Goal: Entertainment & Leisure: Consume media (video, audio)

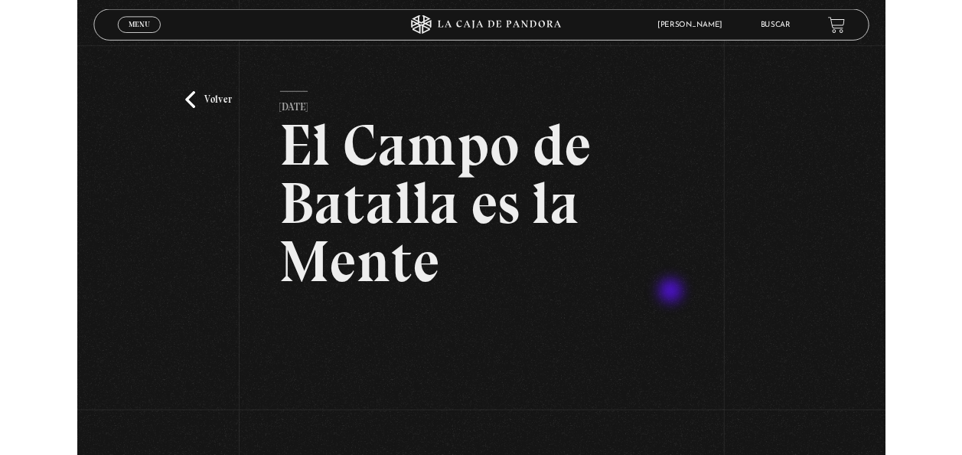
scroll to position [306, 0]
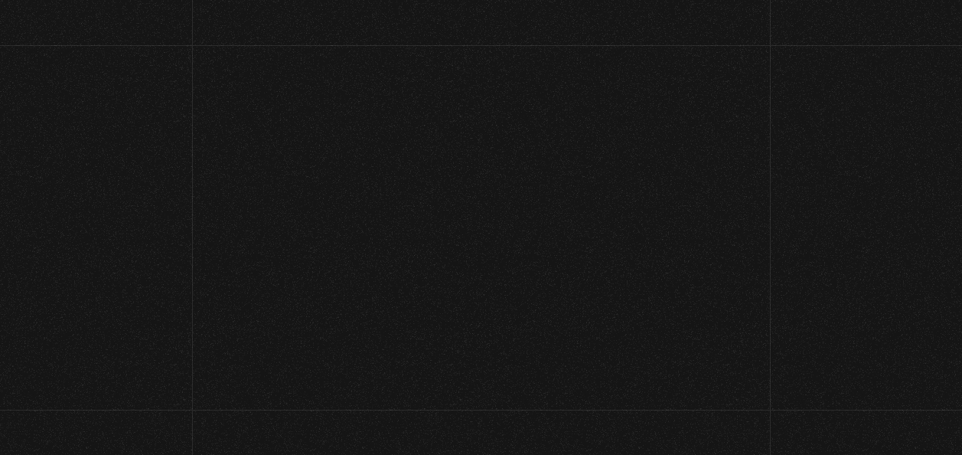
scroll to position [214, 0]
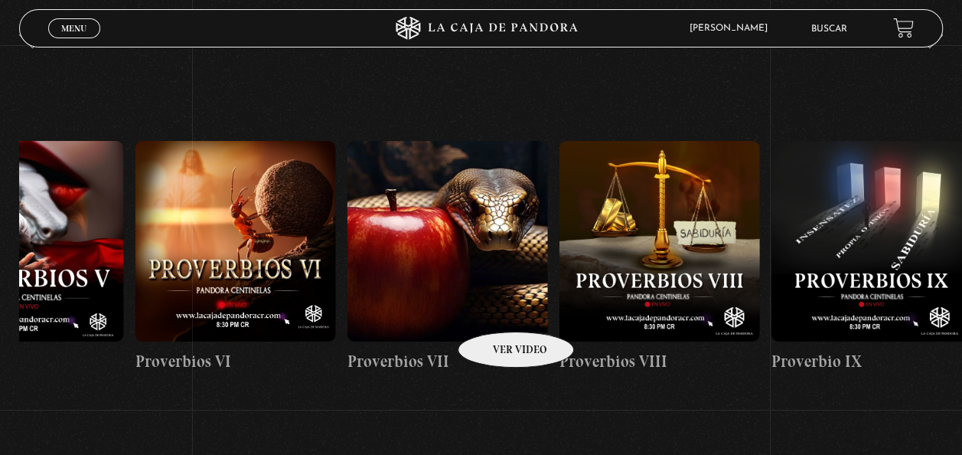
drag, startPoint x: 808, startPoint y: 260, endPoint x: 465, endPoint y: 309, distance: 346.3
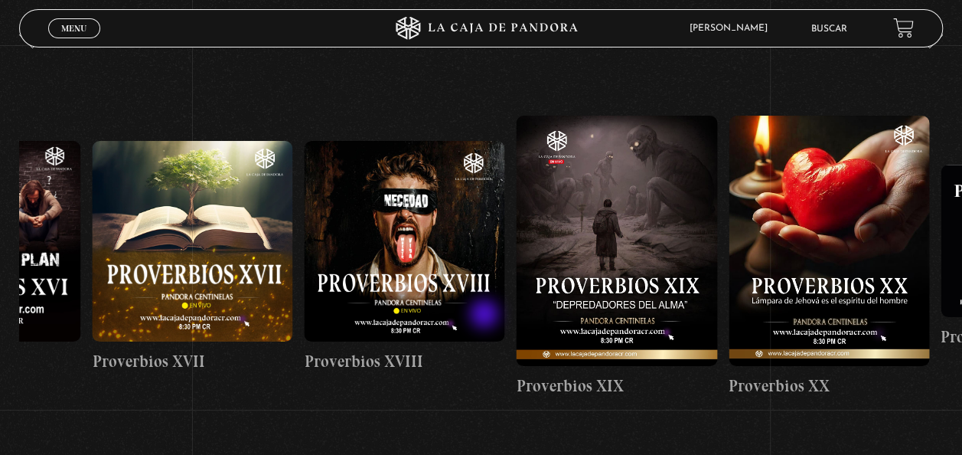
drag, startPoint x: 921, startPoint y: 214, endPoint x: 474, endPoint y: 317, distance: 457.8
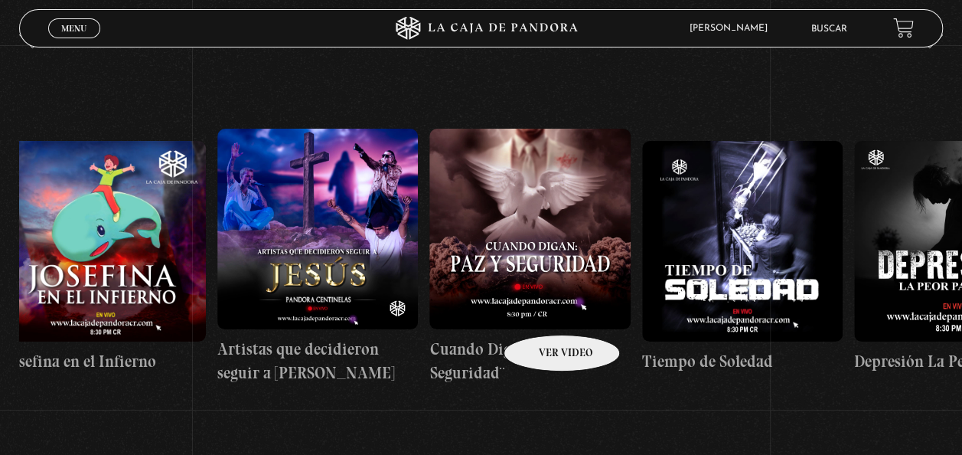
scroll to position [0, 6082]
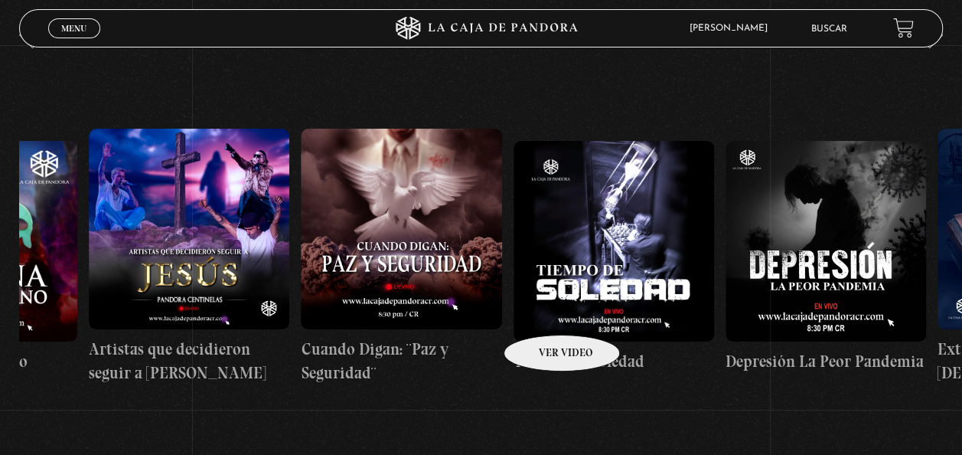
drag, startPoint x: 935, startPoint y: 228, endPoint x: 522, endPoint y: 317, distance: 422.7
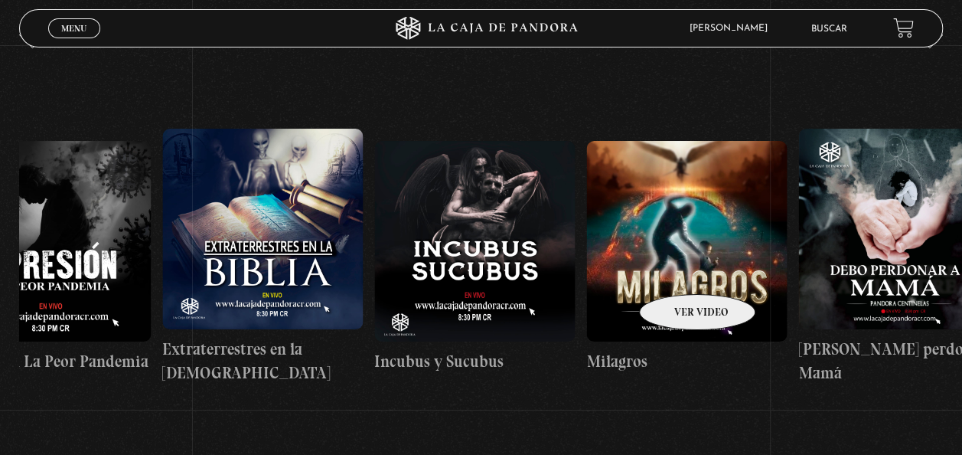
drag, startPoint x: 826, startPoint y: 235, endPoint x: 671, endPoint y: 271, distance: 158.7
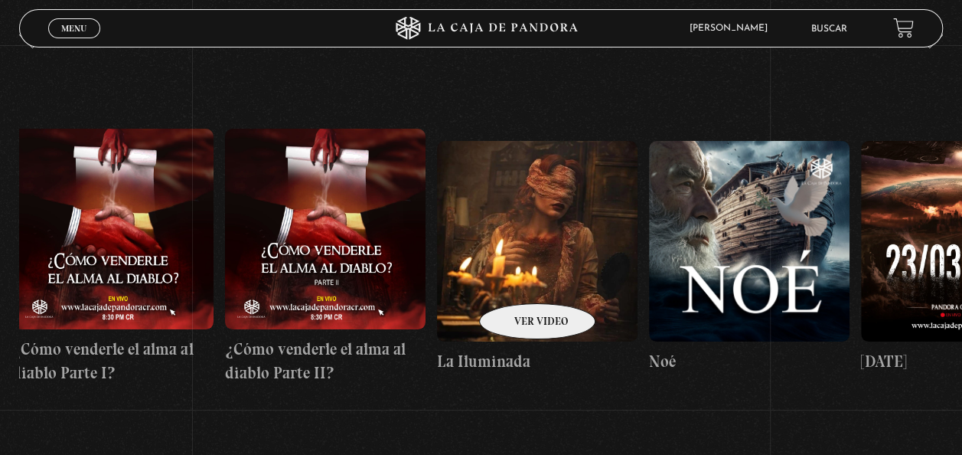
scroll to position [0, 8517]
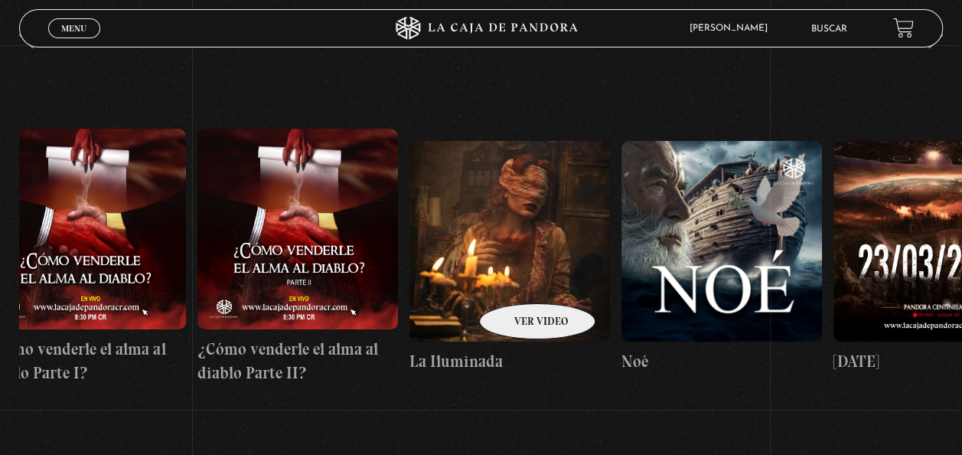
drag, startPoint x: 840, startPoint y: 236, endPoint x: 512, endPoint y: 280, distance: 331.2
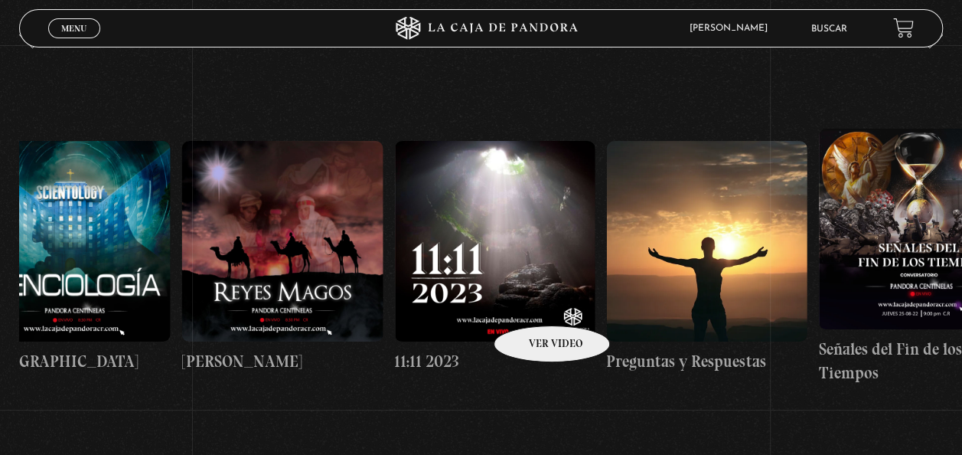
scroll to position [0, 10236]
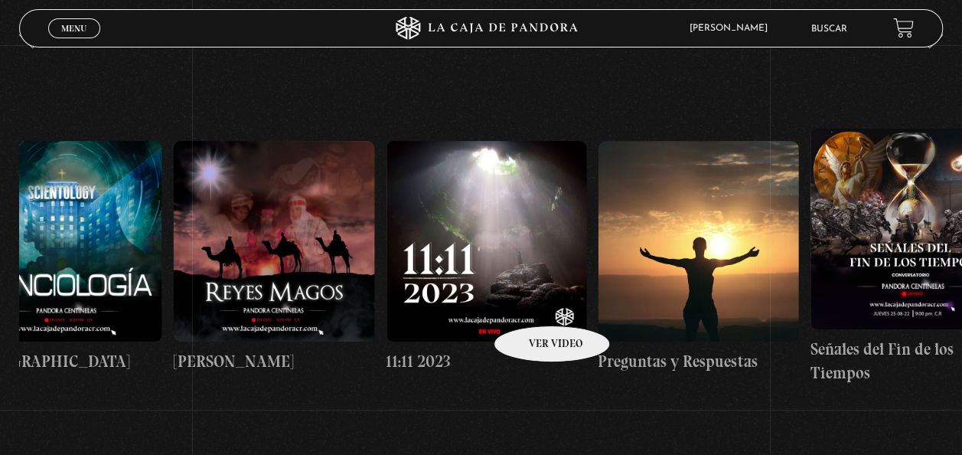
drag, startPoint x: 862, startPoint y: 238, endPoint x: 520, endPoint y: 306, distance: 348.0
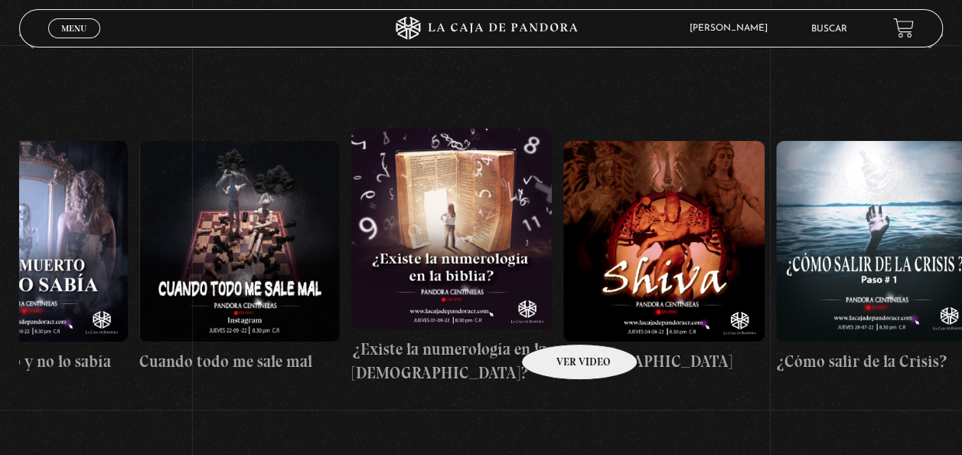
scroll to position [0, 11787]
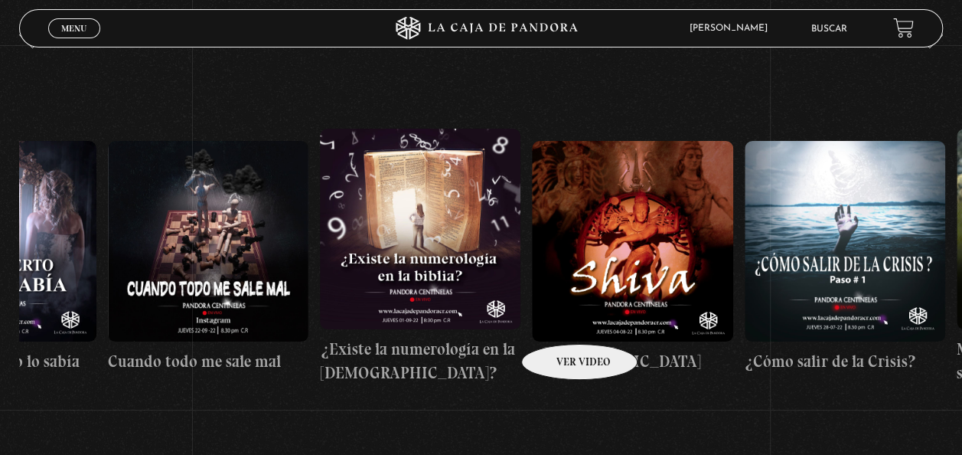
drag, startPoint x: 860, startPoint y: 231, endPoint x: 554, endPoint y: 321, distance: 318.9
click at [554, 321] on div "Como manejar las malas noticias? Centinelas 2025 Por qué Dios no me escucha Rel…" at bounding box center [638, 256] width 24811 height 393
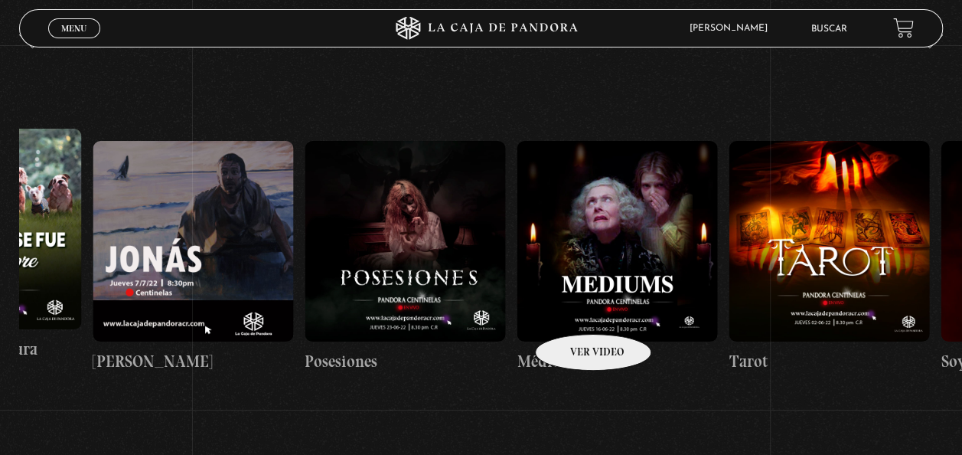
scroll to position [0, 12893]
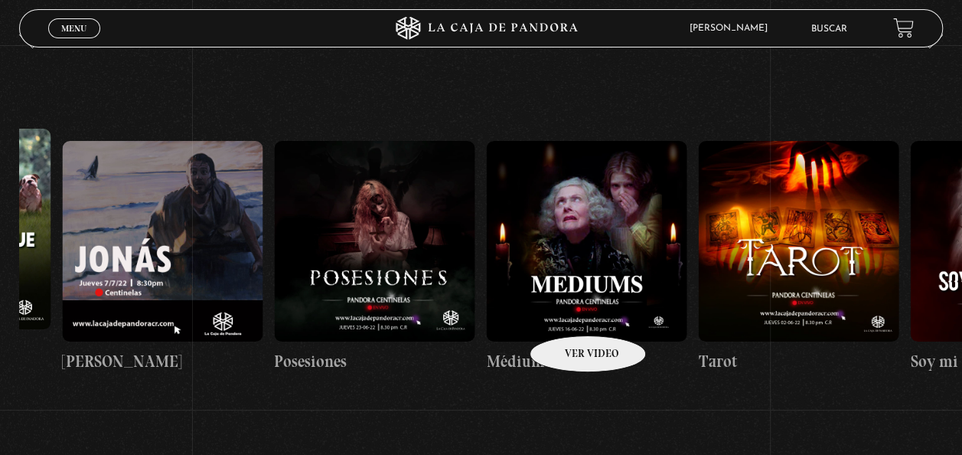
drag, startPoint x: 787, startPoint y: 271, endPoint x: 568, endPoint y: 312, distance: 222.7
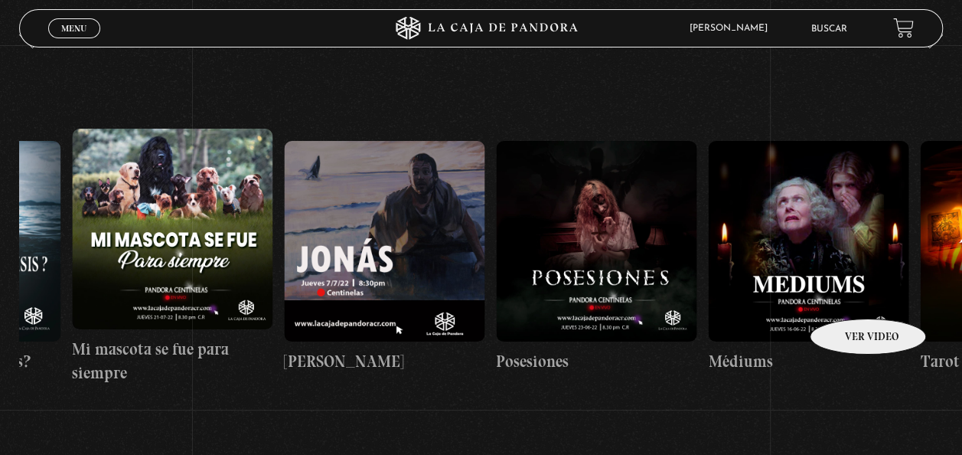
scroll to position [0, 12634]
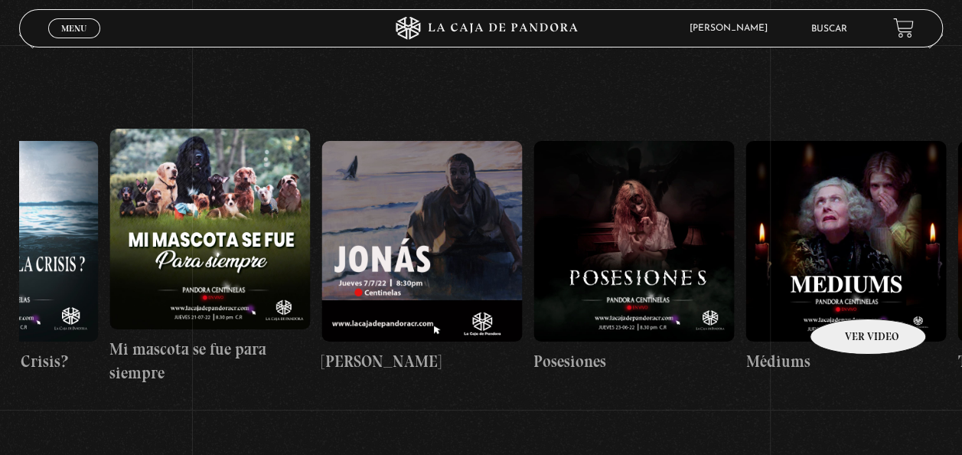
drag, startPoint x: 793, startPoint y: 233, endPoint x: 852, endPoint y: 295, distance: 86.1
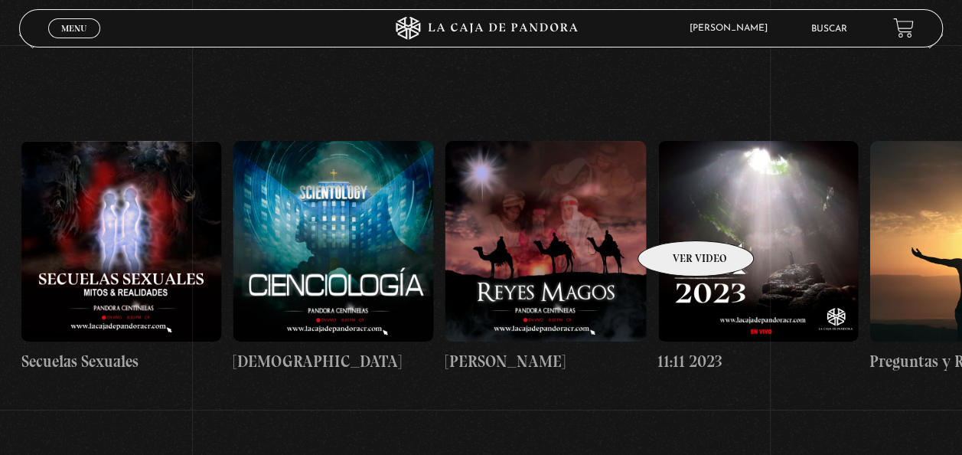
scroll to position [0, 9954]
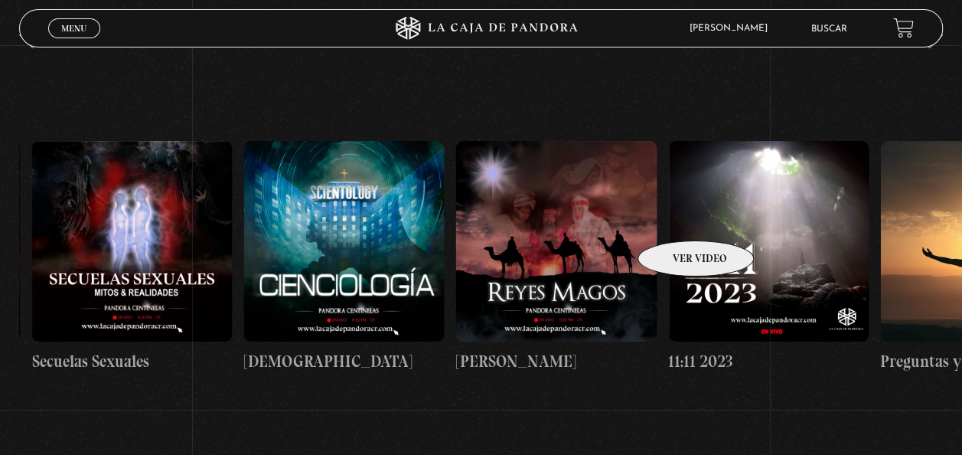
drag, startPoint x: 141, startPoint y: 217, endPoint x: 680, endPoint y: 220, distance: 538.8
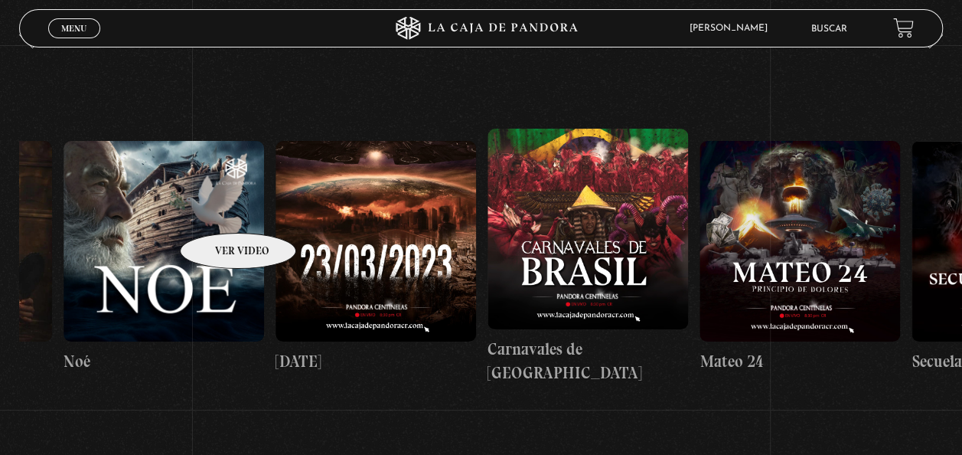
drag, startPoint x: 35, startPoint y: 222, endPoint x: 220, endPoint y: 210, distance: 184.8
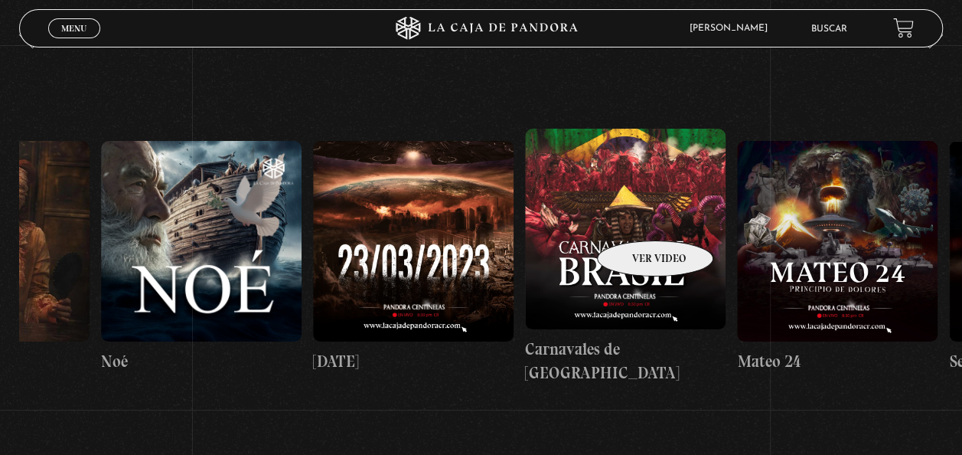
click at [635, 217] on figure at bounding box center [625, 229] width 200 height 200
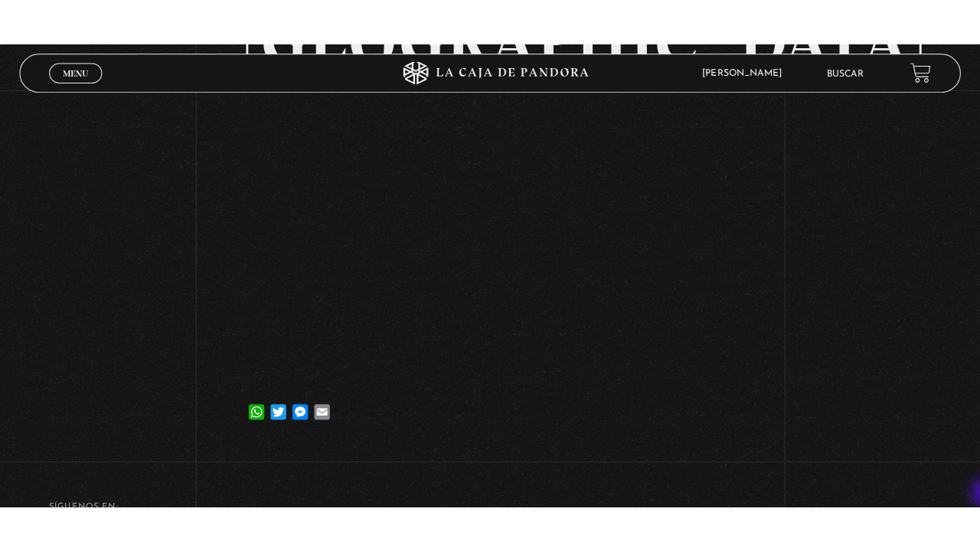
scroll to position [245, 0]
